Goal: Information Seeking & Learning: Learn about a topic

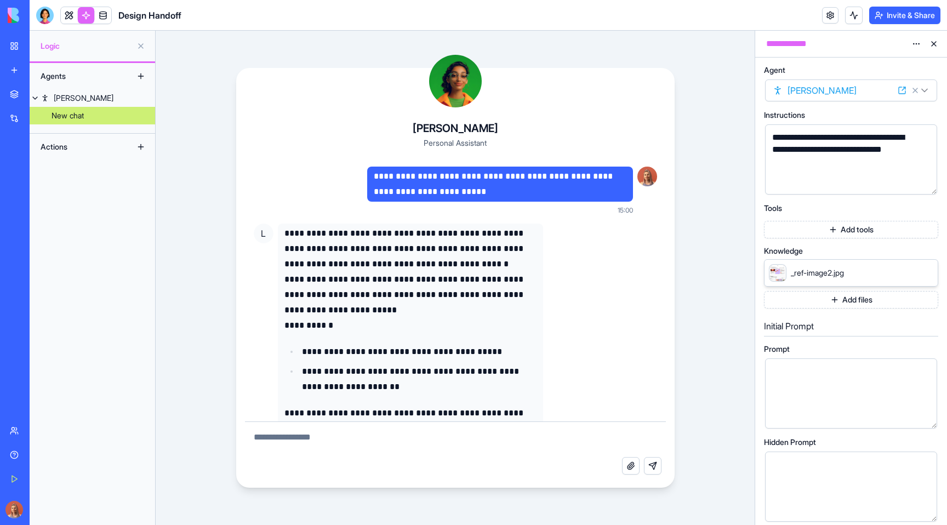
scroll to position [38, 0]
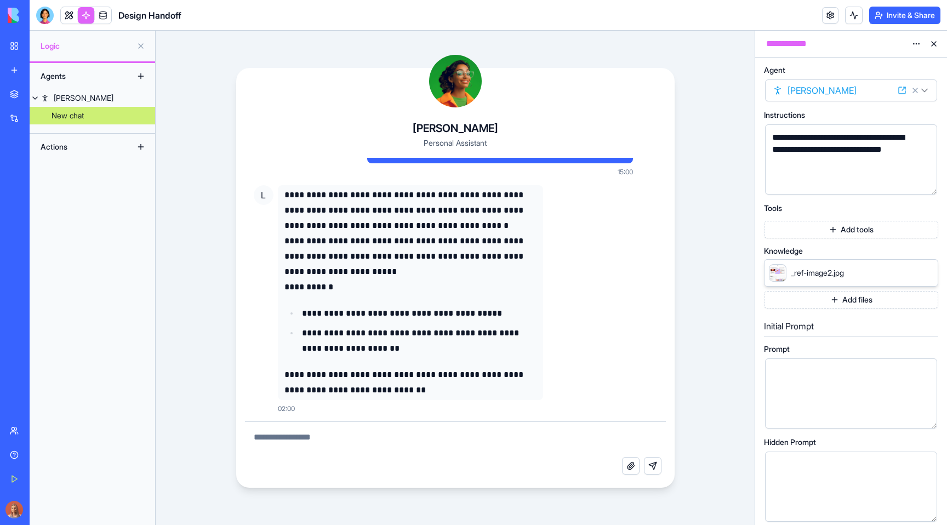
click at [15, 52] on link "My Workspace" at bounding box center [25, 46] width 44 height 22
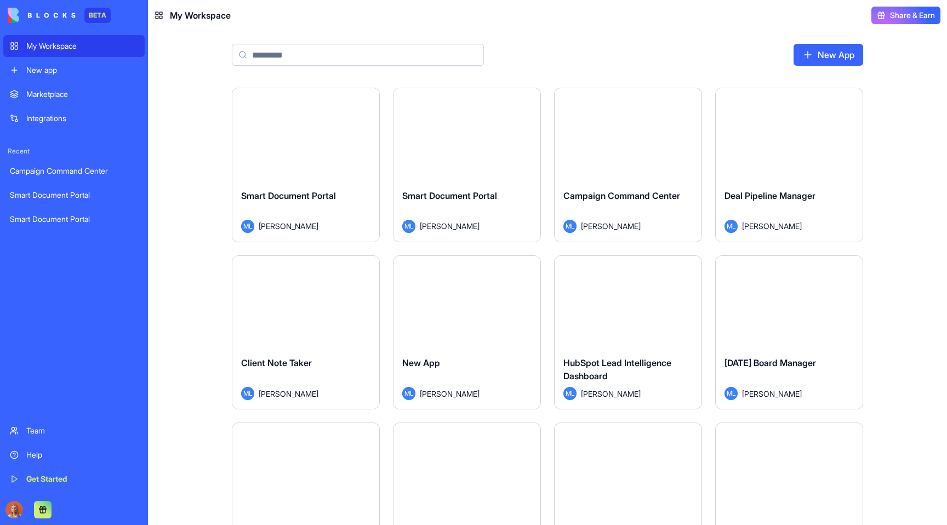
click at [62, 125] on link "Integrations" at bounding box center [73, 118] width 141 height 22
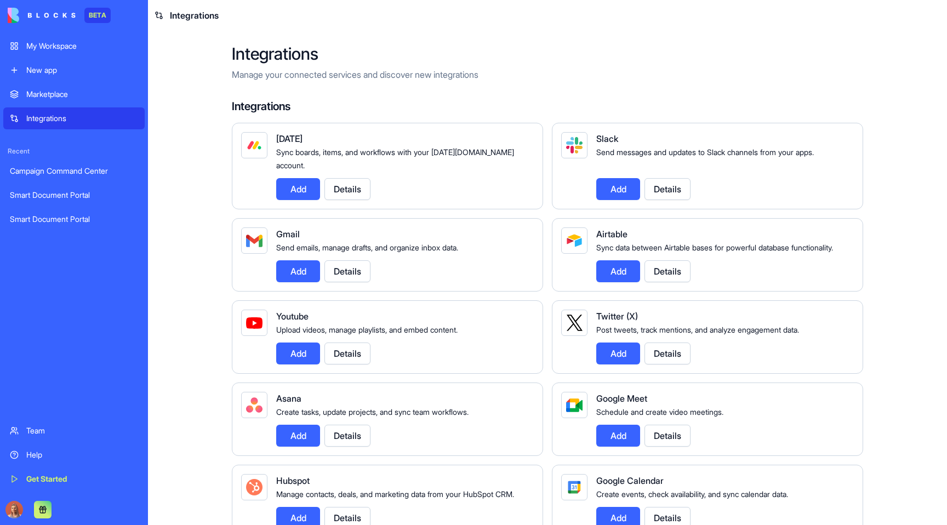
click at [321, 241] on div "Send emails, manage drafts, and organize inbox data." at bounding box center [400, 247] width 249 height 13
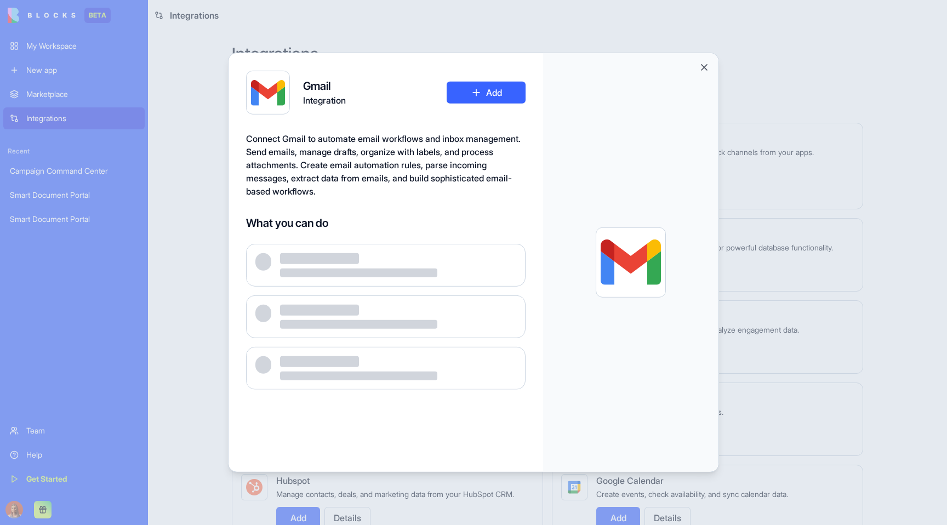
click at [323, 234] on div "What you can do" at bounding box center [386, 302] width 280 height 174
click at [200, 181] on div at bounding box center [473, 262] width 947 height 525
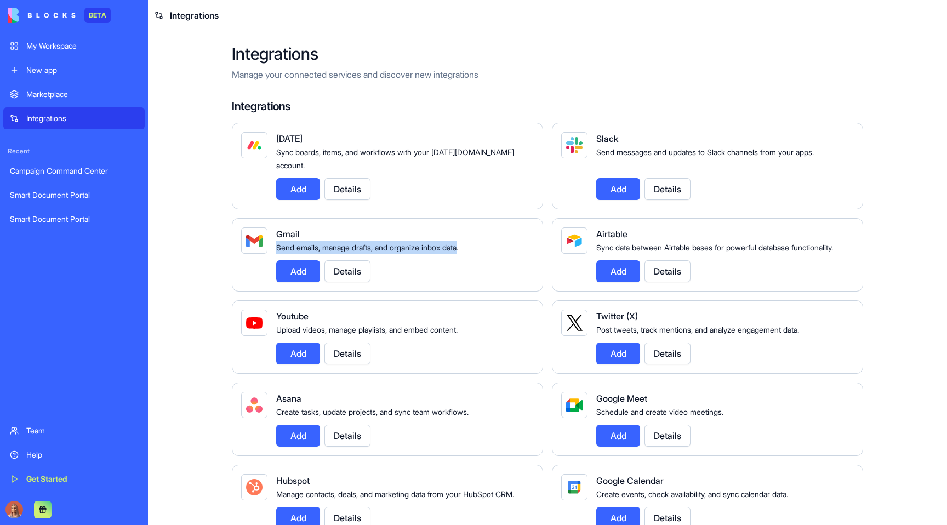
drag, startPoint x: 316, startPoint y: 233, endPoint x: 463, endPoint y: 234, distance: 146.4
click at [463, 234] on div "Gmail Send emails, manage drafts, and organize inbox data. Add Details" at bounding box center [387, 254] width 311 height 73
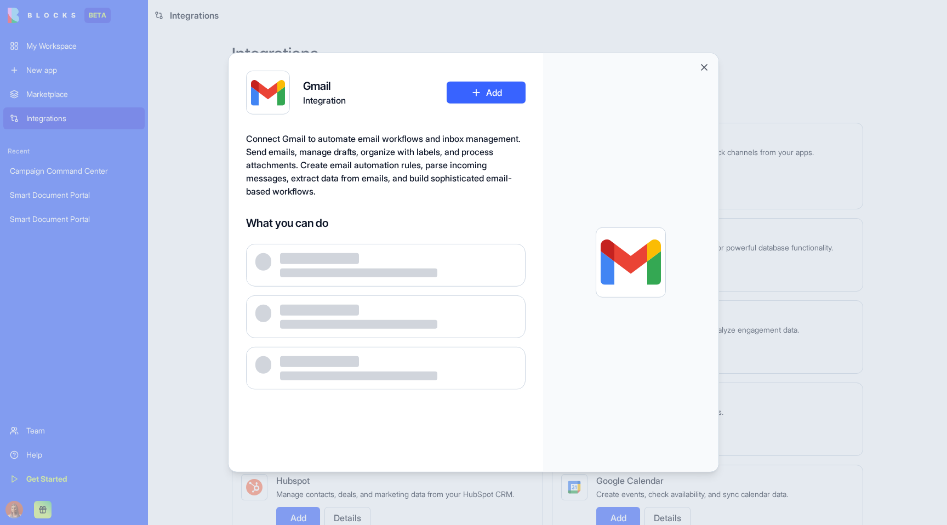
copy span "Send emails, manage drafts, and organize inbox data"
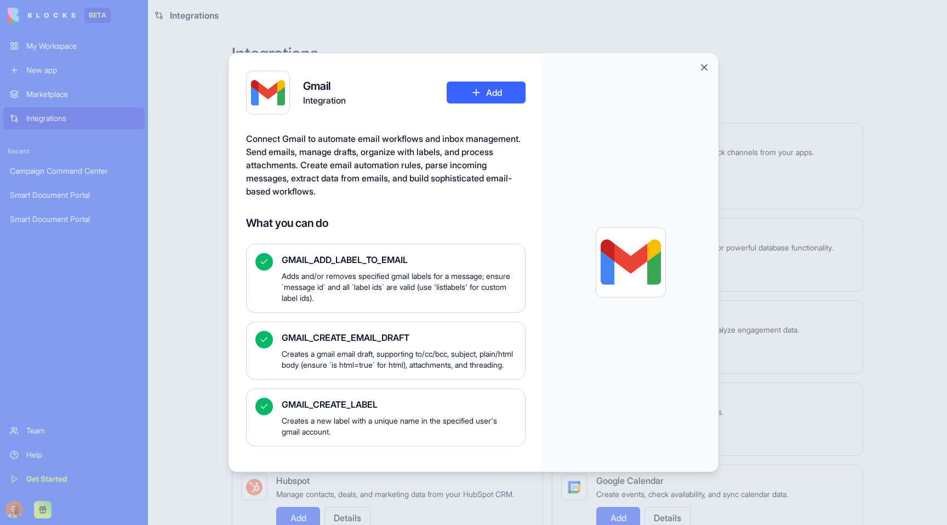
click at [214, 266] on div at bounding box center [473, 262] width 947 height 525
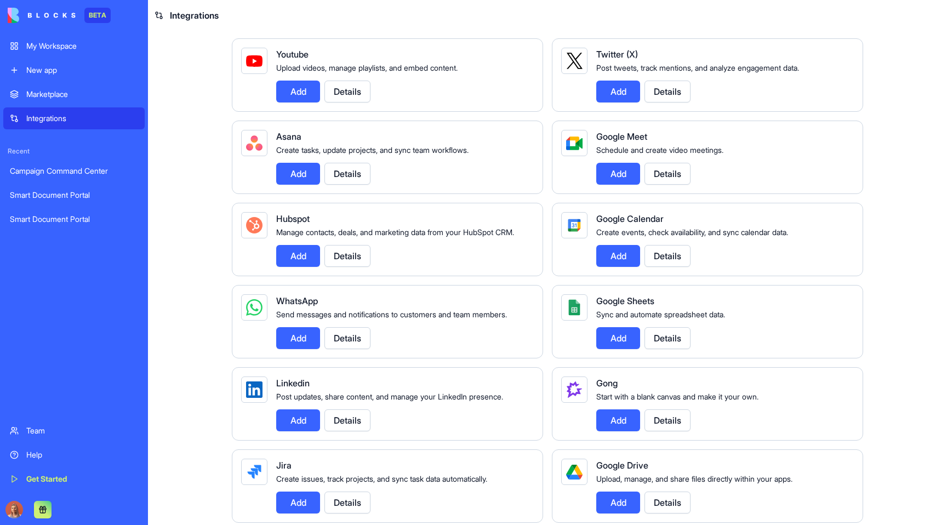
scroll to position [439, 0]
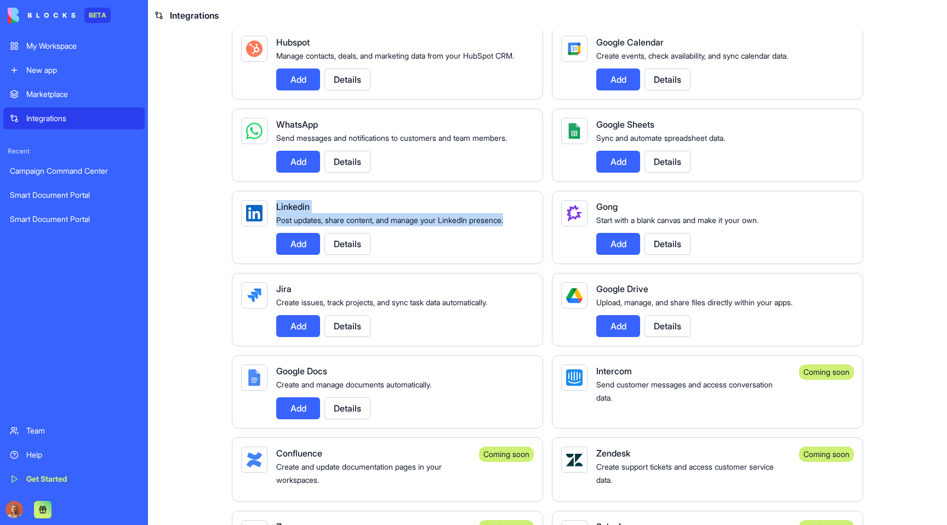
drag, startPoint x: 215, startPoint y: 219, endPoint x: 522, endPoint y: 237, distance: 307.0
click at [522, 237] on div "Integrations Manage your connected services and discover new integrations Integ…" at bounding box center [548, 438] width 702 height 1692
copy div "Linkedin Post updates, share content, and manage your LinkedIn presence."
